Goal: Task Accomplishment & Management: Manage account settings

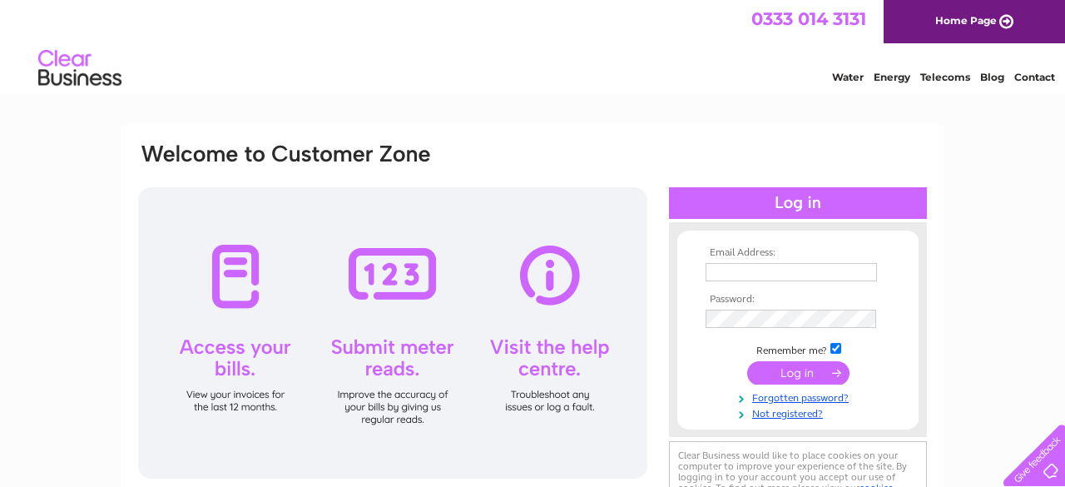
type input "[PERSON_NAME][EMAIL_ADDRESS][DOMAIN_NAME]"
click at [797, 374] on input "submit" at bounding box center [798, 372] width 102 height 23
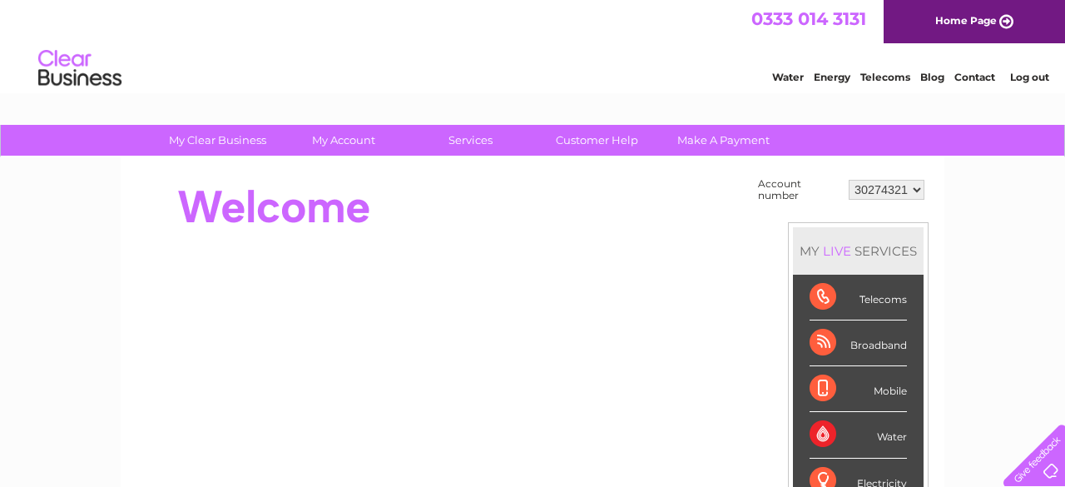
click at [861, 340] on div "Broadband" at bounding box center [858, 343] width 97 height 46
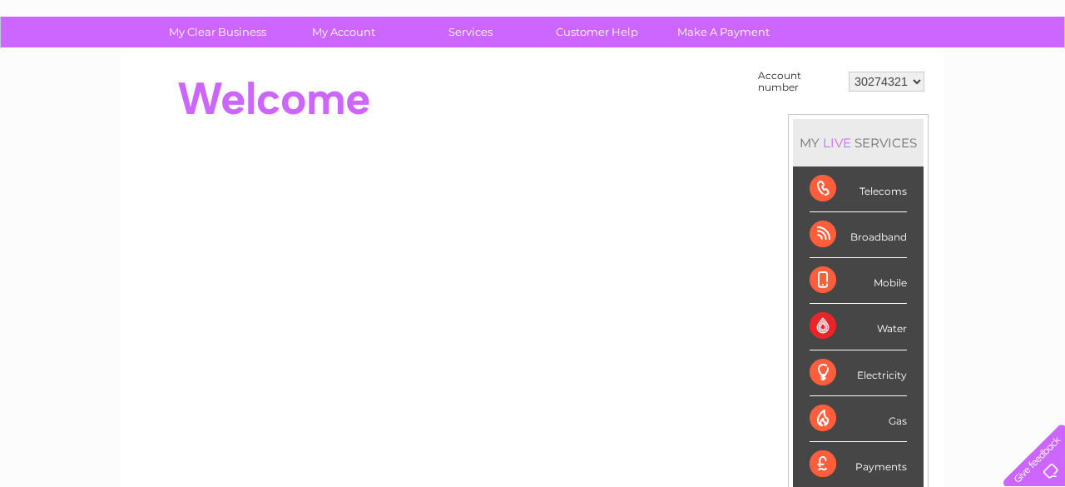
scroll to position [100, 0]
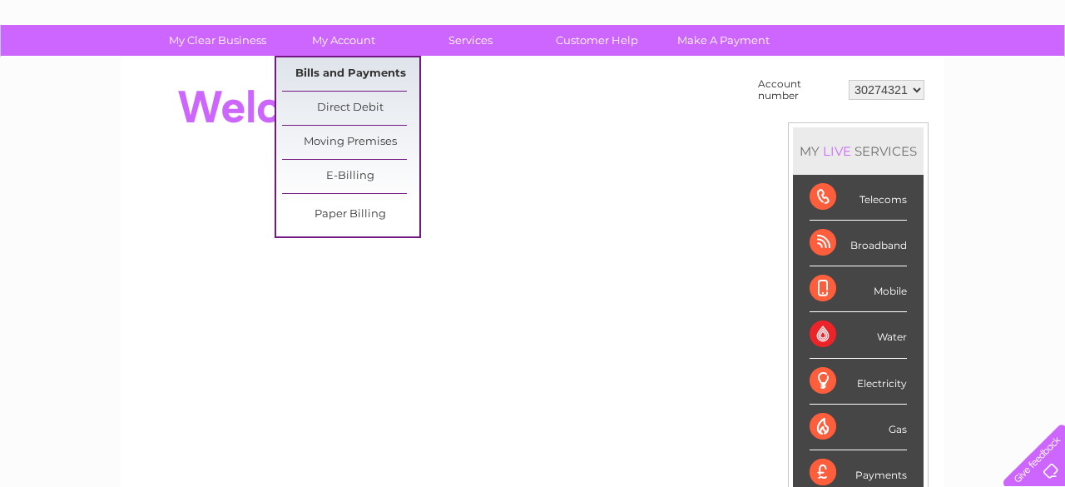
click at [354, 70] on link "Bills and Payments" at bounding box center [350, 73] width 137 height 33
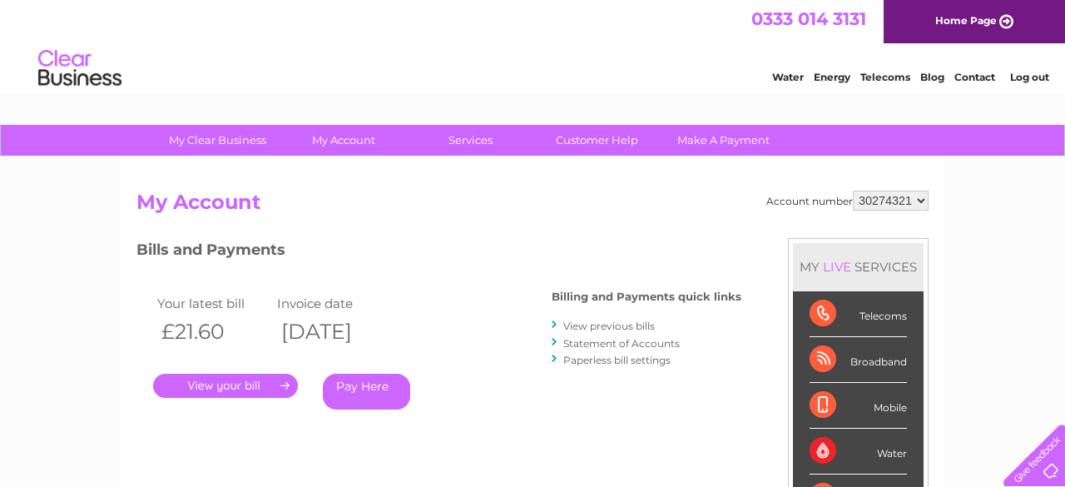
click at [219, 384] on link "." at bounding box center [225, 386] width 145 height 24
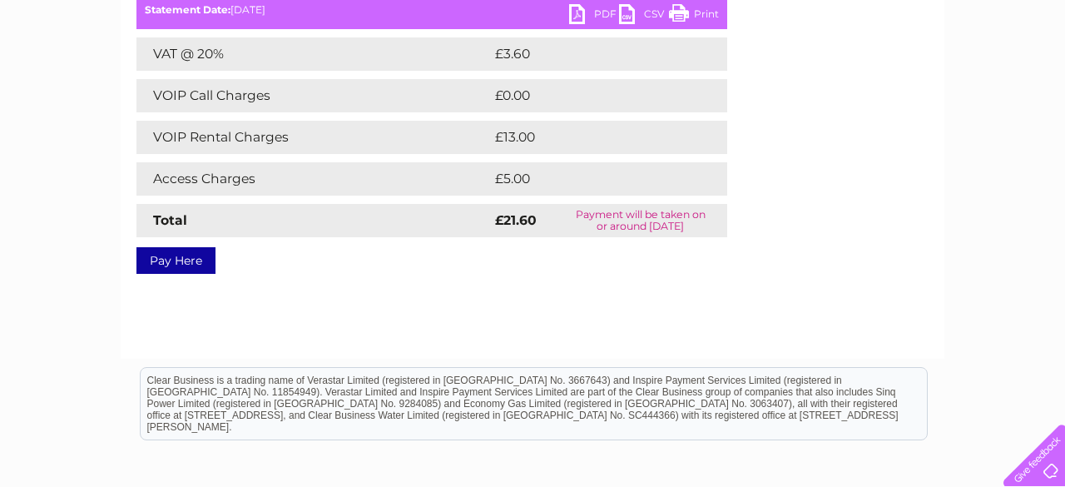
scroll to position [266, 0]
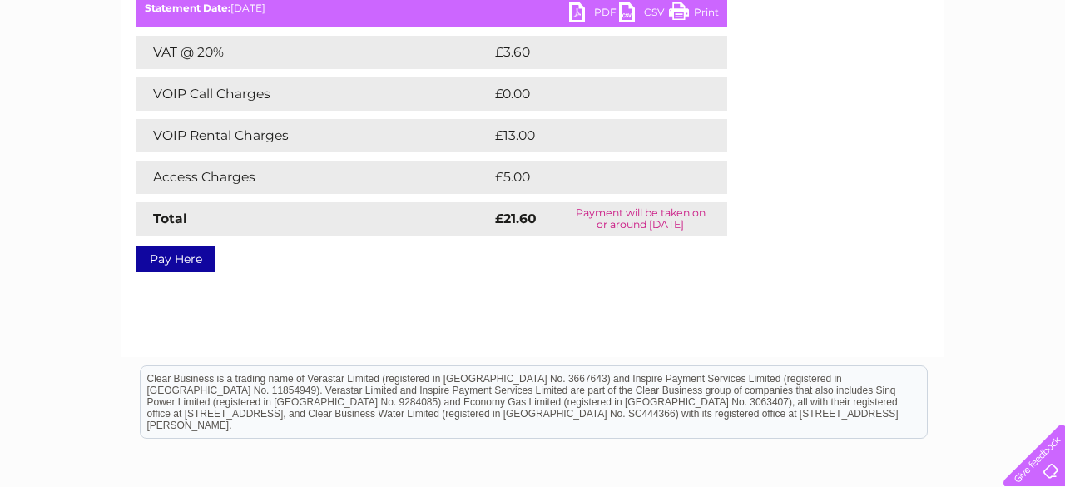
click at [577, 9] on link "PDF" at bounding box center [594, 14] width 50 height 24
